Goal: Transaction & Acquisition: Purchase product/service

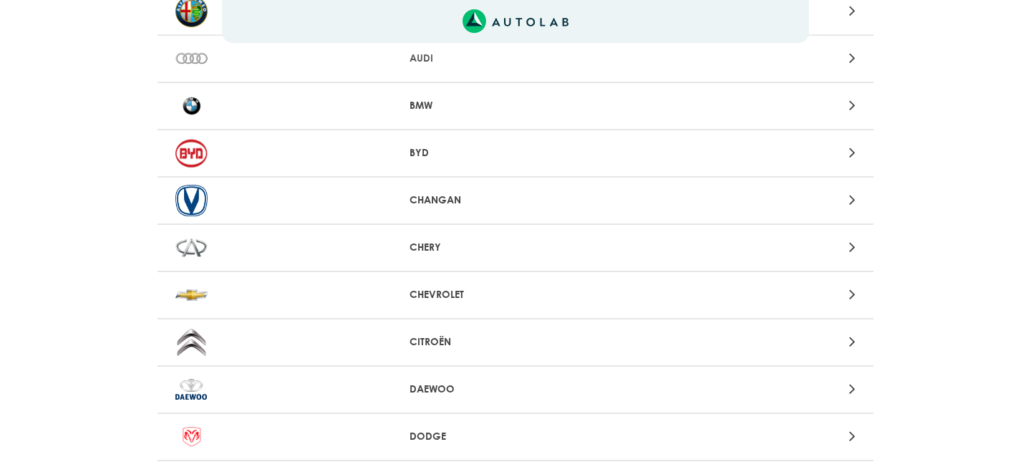
scroll to position [291, 0]
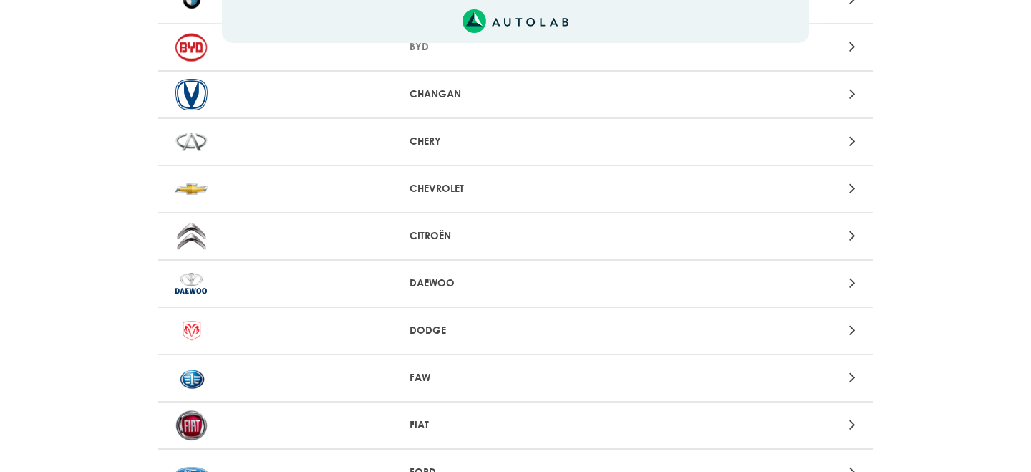
click at [463, 197] on div "CHEVROLET" at bounding box center [515, 189] width 716 height 47
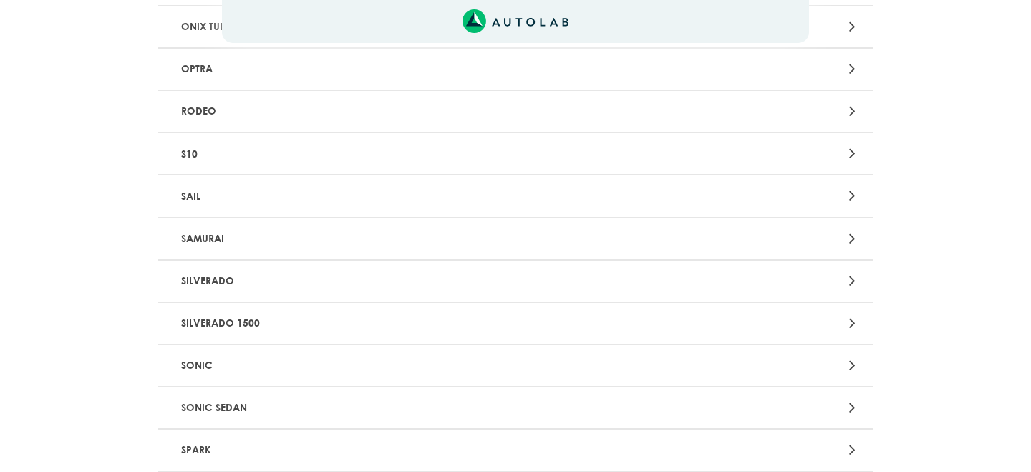
scroll to position [2946, 0]
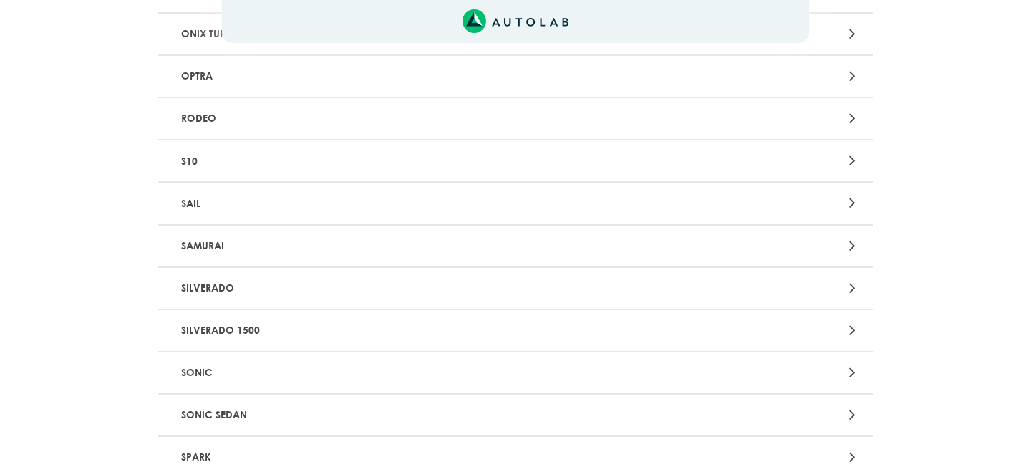
click at [300, 216] on p "SAIL" at bounding box center [398, 203] width 446 height 26
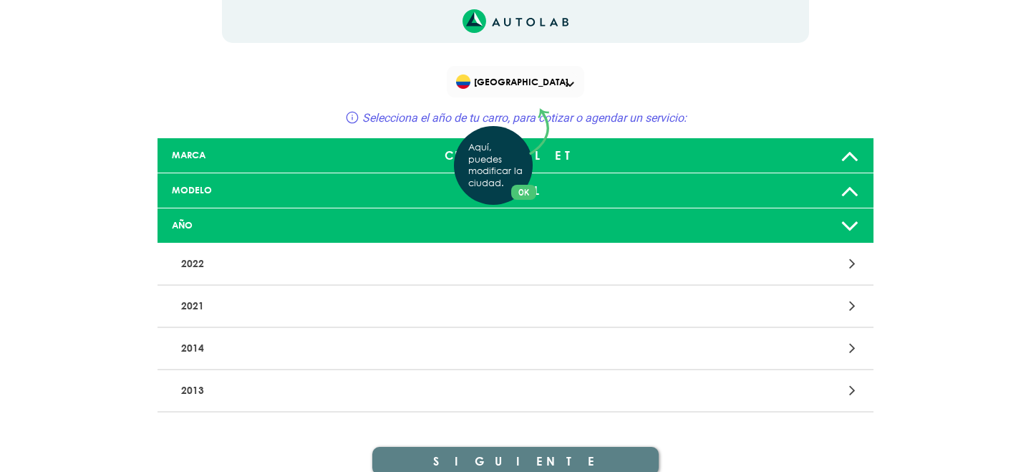
click at [209, 353] on div "Aquí, puedes modificar la ciudad. OK .aex,.bex{fill:none!important;stroke:#50c4…" at bounding box center [515, 236] width 1031 height 472
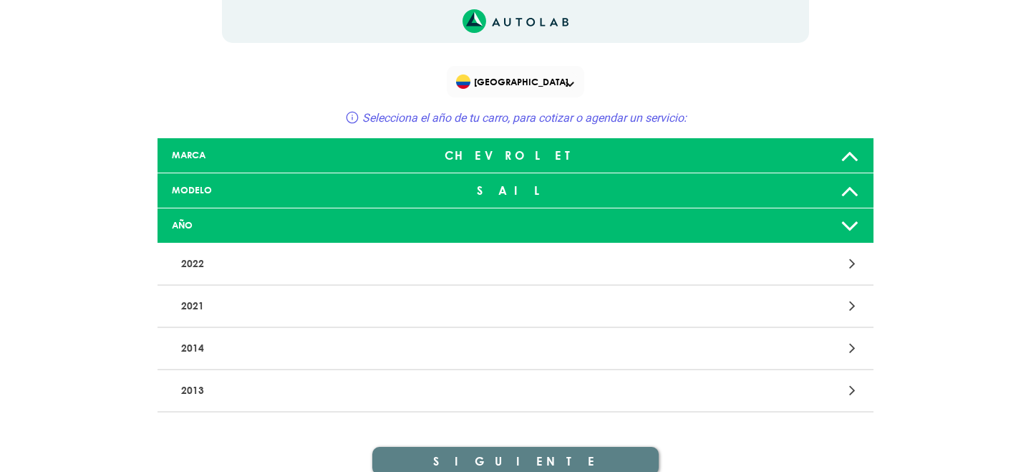
click at [193, 350] on p "2014" at bounding box center [398, 348] width 446 height 26
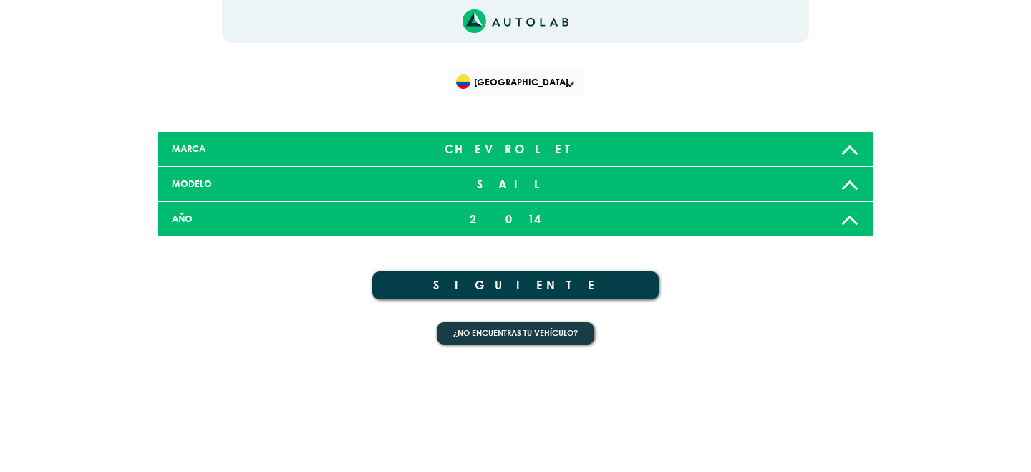
click at [505, 284] on button "SIGUIENTE" at bounding box center [515, 285] width 286 height 28
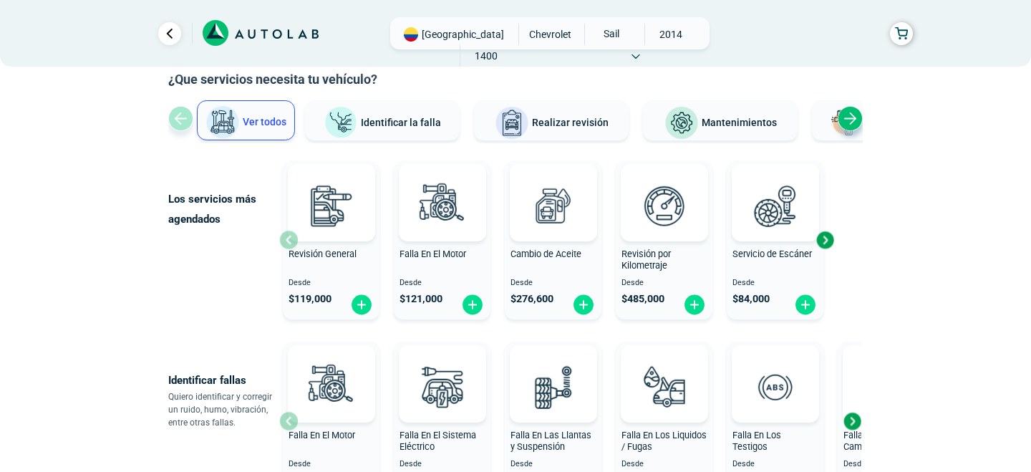
scroll to position [79, 0]
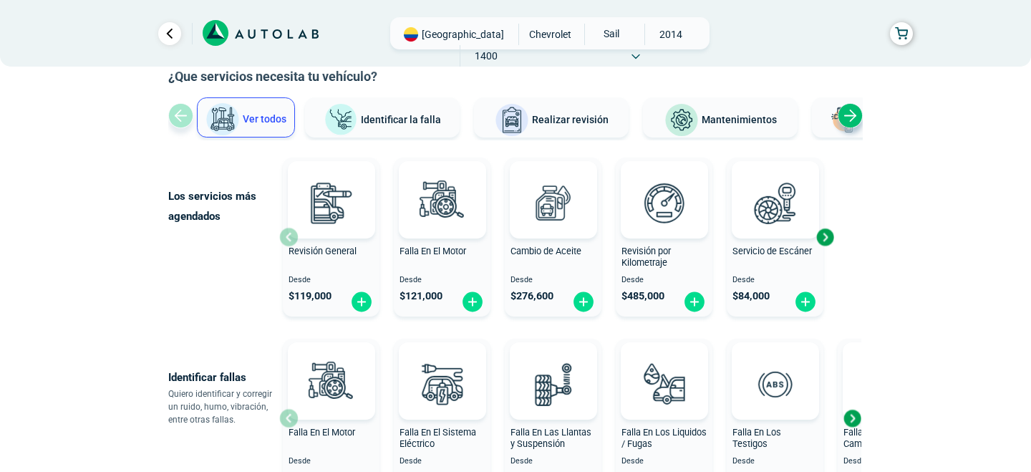
click at [827, 236] on div "Next slide" at bounding box center [824, 236] width 21 height 21
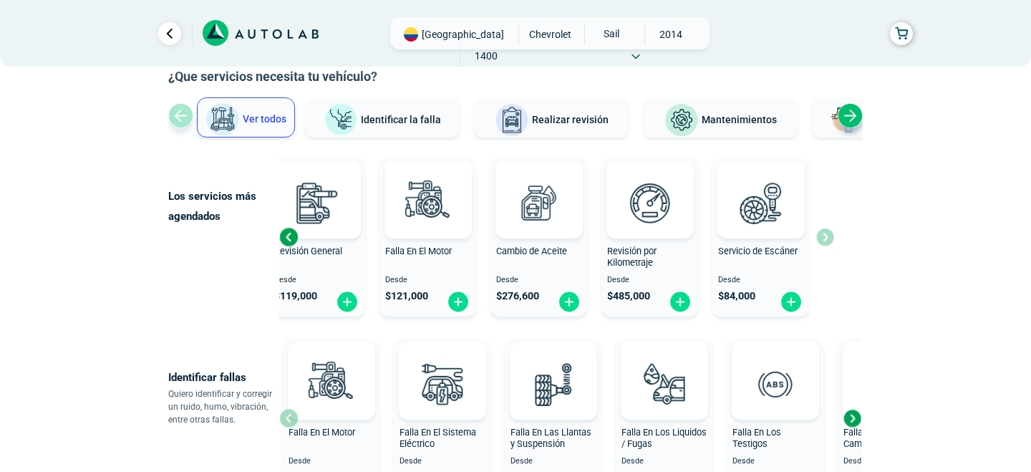
click at [827, 236] on div "Revisión General Desde $ 119,000 Falla En El Motor Desde $ 121,000 Cambio de Ac…" at bounding box center [556, 237] width 555 height 170
click at [294, 240] on div "Previous slide" at bounding box center [288, 236] width 21 height 21
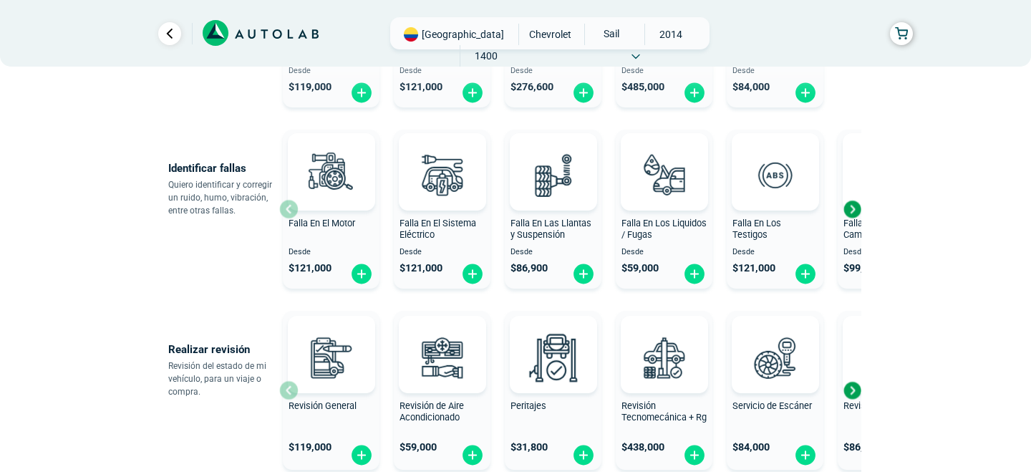
scroll to position [298, 0]
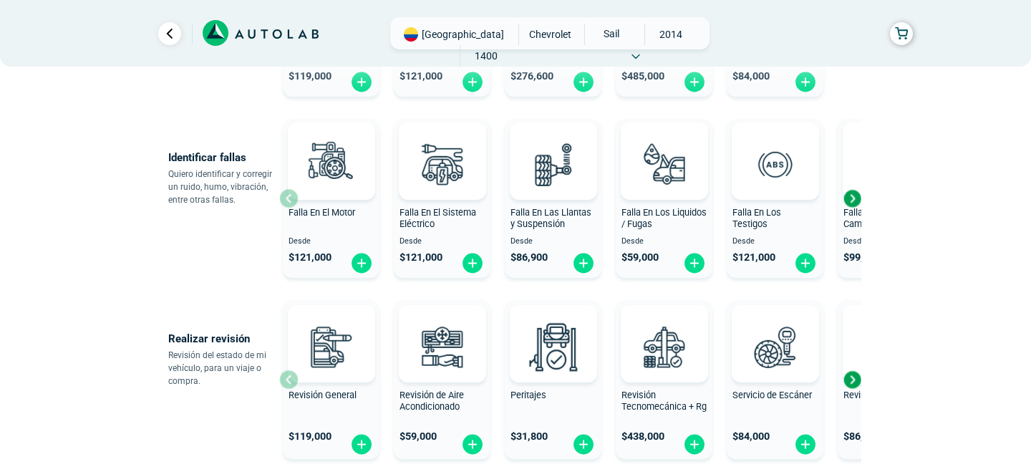
click at [849, 201] on div "Next slide" at bounding box center [851, 198] width 21 height 21
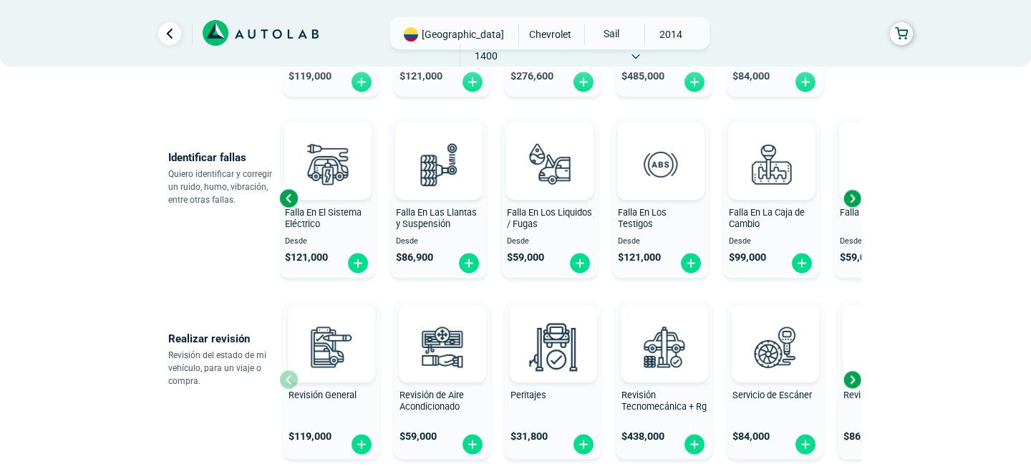
click at [849, 201] on div "Next slide" at bounding box center [851, 198] width 21 height 21
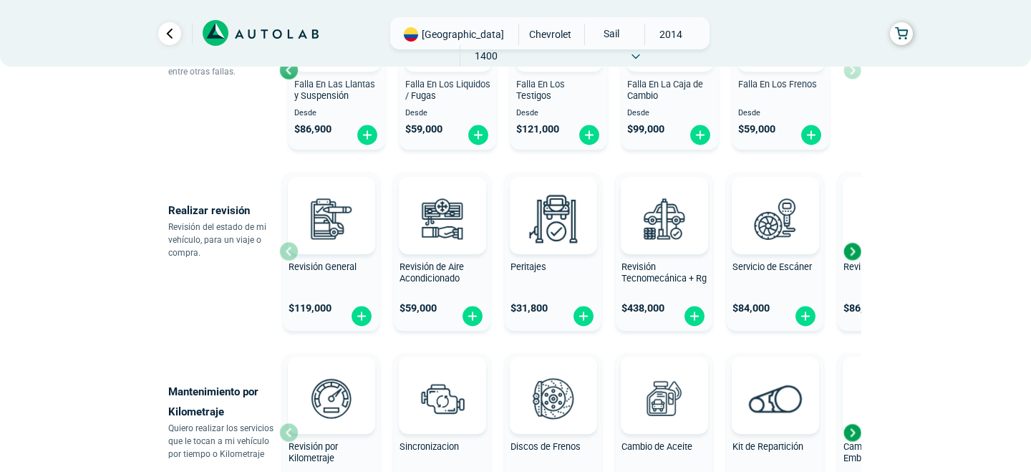
scroll to position [447, 0]
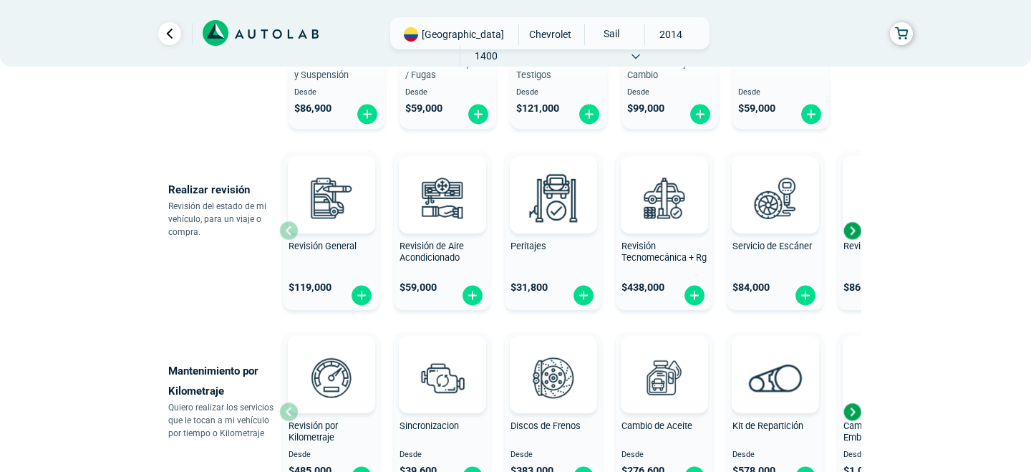
click at [853, 235] on div "Next slide" at bounding box center [851, 230] width 21 height 21
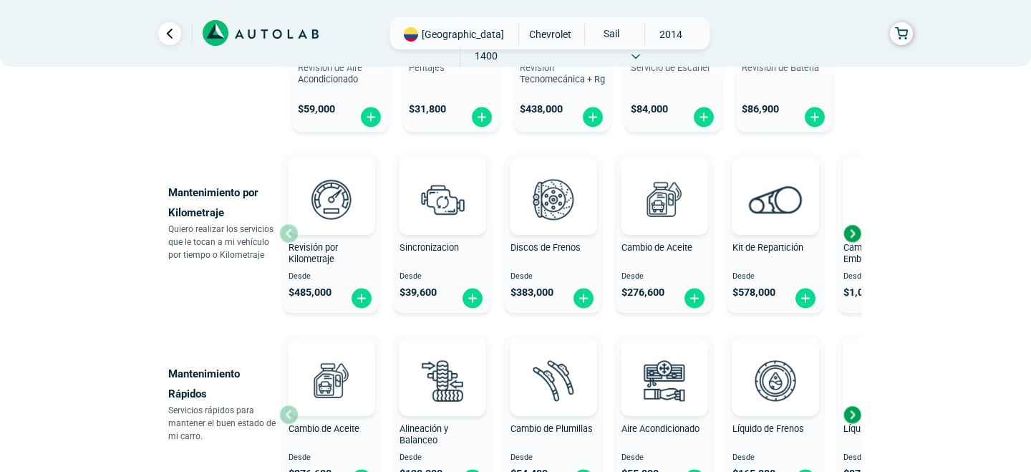
scroll to position [633, 0]
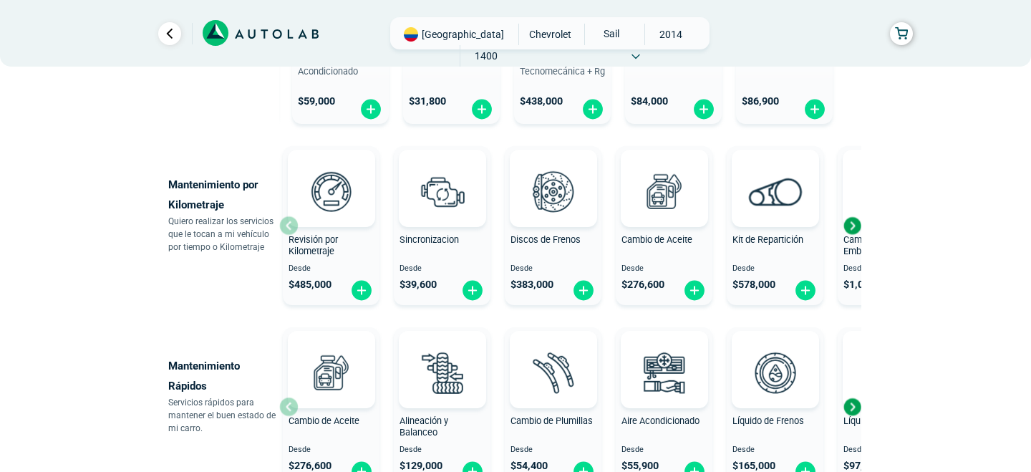
click at [444, 236] on span "Sincronizacion" at bounding box center [428, 239] width 59 height 11
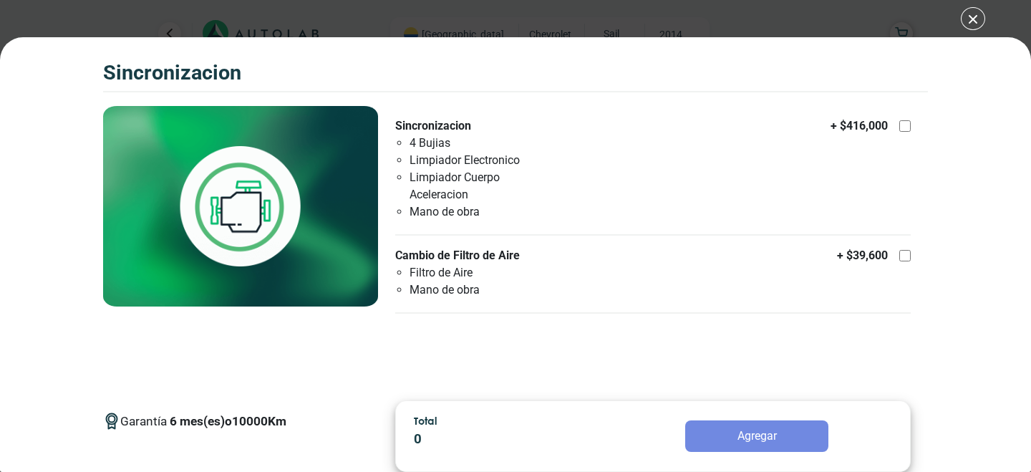
click at [963, 17] on div "SINCRONIZACION SINCRONIZACION Garantía 6 10000 Km" at bounding box center [515, 236] width 1031 height 472
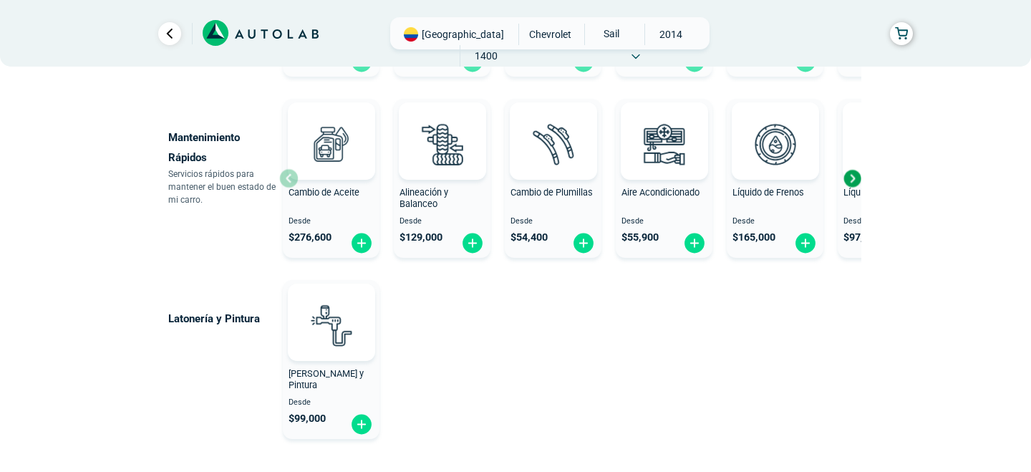
scroll to position [863, 0]
